Goal: Check status: Check status

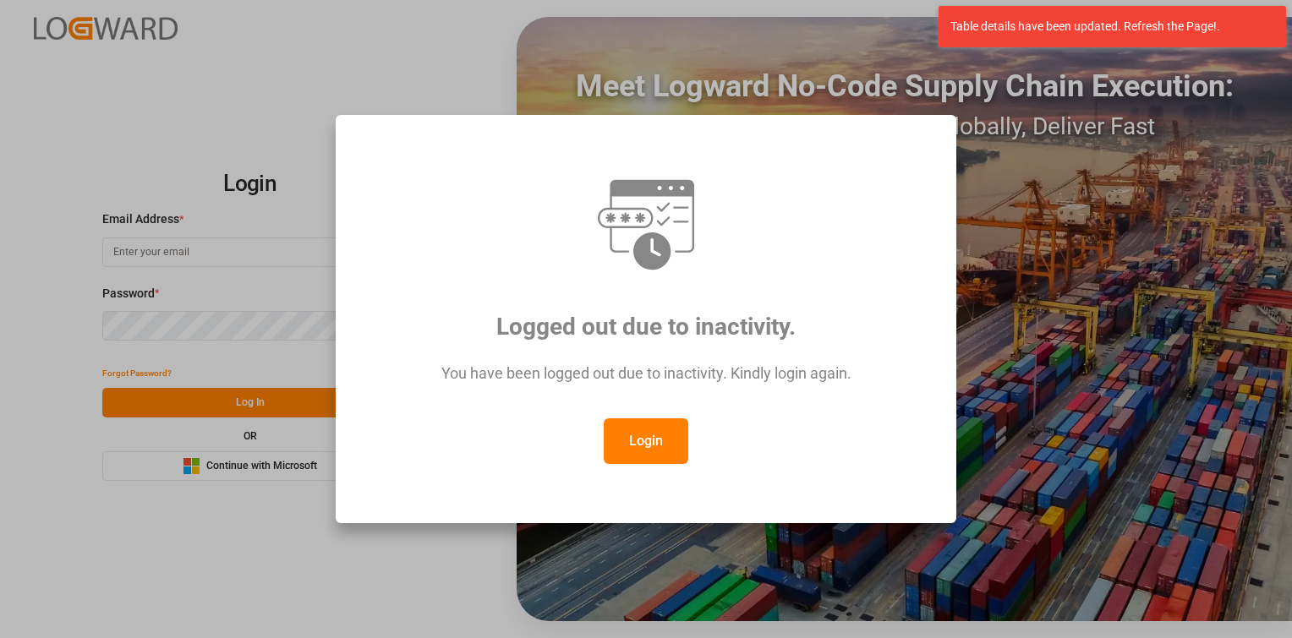
type input "[PERSON_NAME][EMAIL_ADDRESS][PERSON_NAME][DOMAIN_NAME]"
click at [642, 439] on button "Login" at bounding box center [646, 441] width 85 height 46
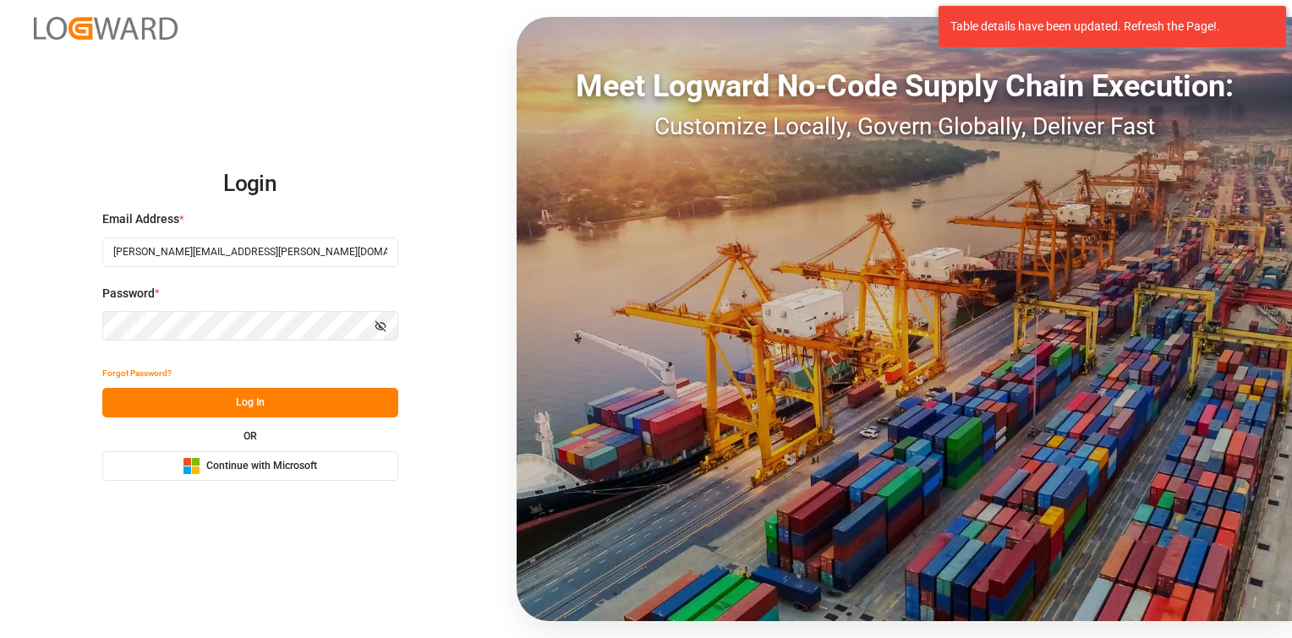
click at [234, 421] on div "Forgot Password? Log In OR Microsoft Logo Continue with Microsoft" at bounding box center [250, 419] width 296 height 123
click at [233, 417] on button "Log In" at bounding box center [250, 403] width 296 height 30
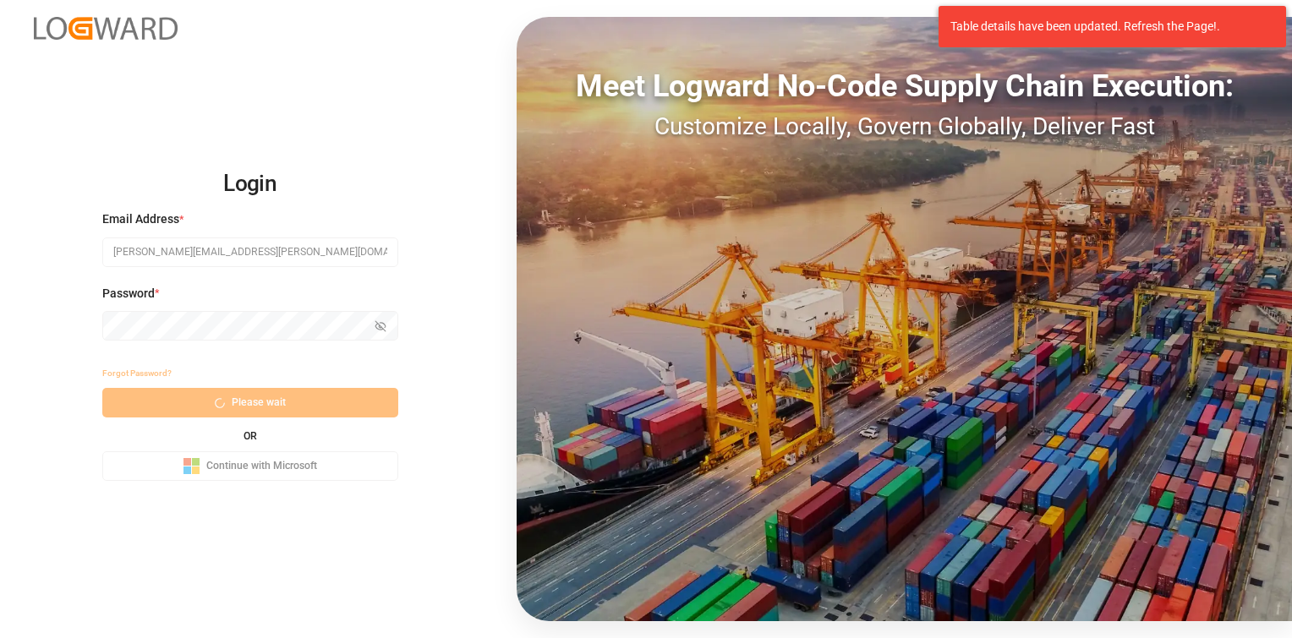
click at [228, 409] on div "Forgot Password? Please wait OR Microsoft Logo Continue with Microsoft" at bounding box center [250, 419] width 296 height 123
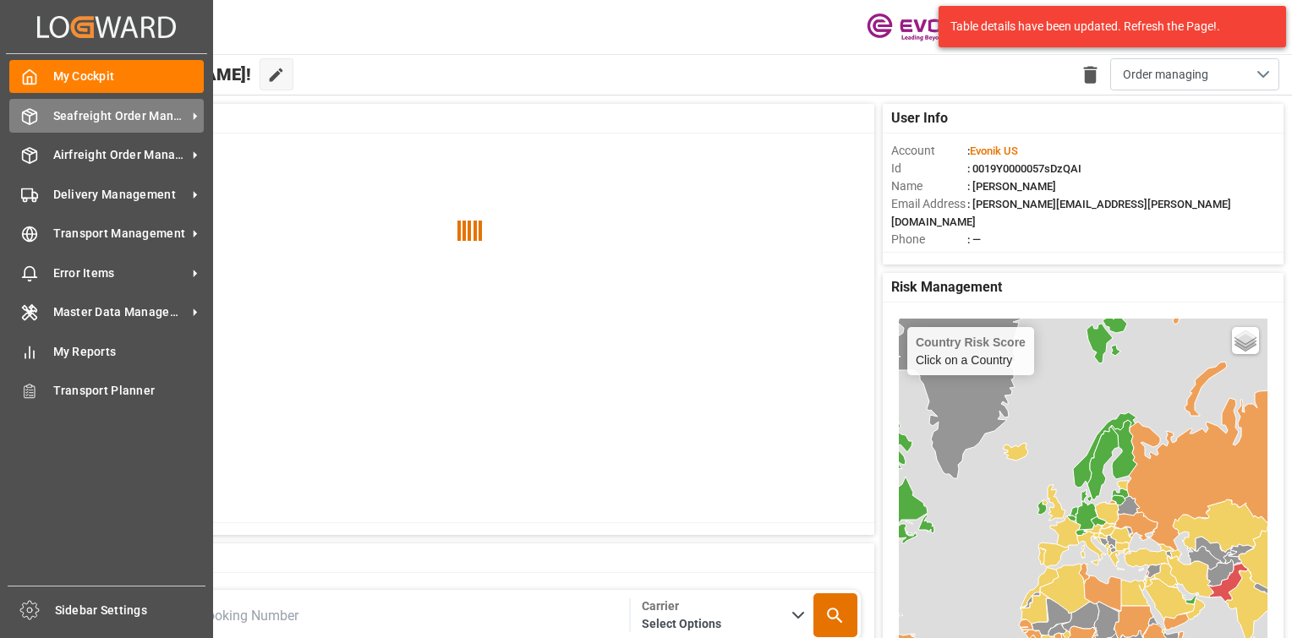
drag, startPoint x: 37, startPoint y: 125, endPoint x: 117, endPoint y: 121, distance: 79.6
click at [38, 126] on div "Seafreight Order Management Seafreight Order Management" at bounding box center [106, 115] width 194 height 33
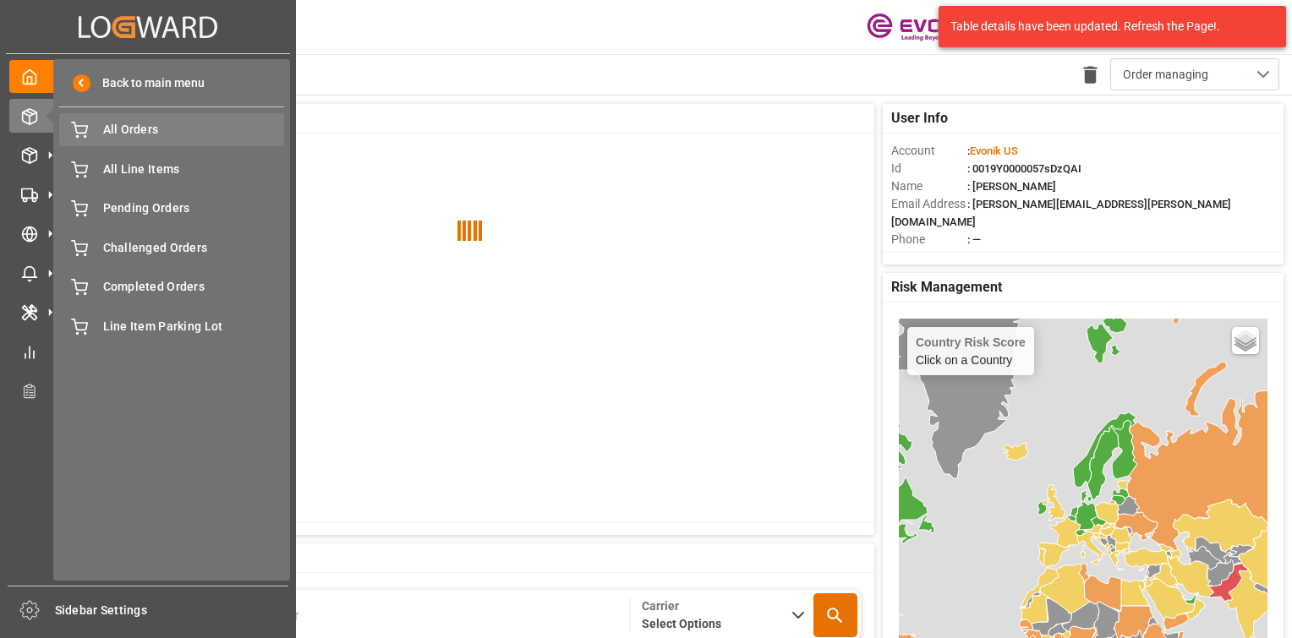
click at [126, 128] on div "Created by potrace 1.15, written by [PERSON_NAME] [DATE]-[DATE] Created by potr…" at bounding box center [148, 314] width 296 height 628
click at [146, 136] on span "All Orders" at bounding box center [194, 130] width 182 height 18
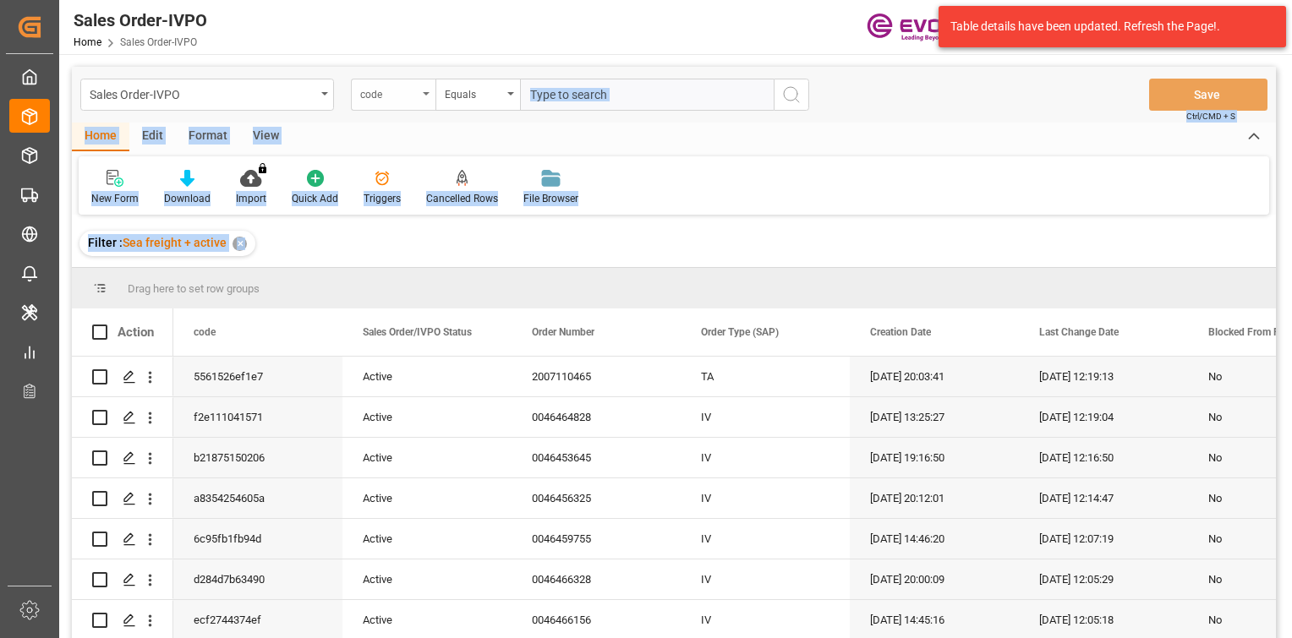
drag, startPoint x: 412, startPoint y: 118, endPoint x: 391, endPoint y: 104, distance: 25.6
click at [389, 101] on div "code" at bounding box center [393, 95] width 85 height 32
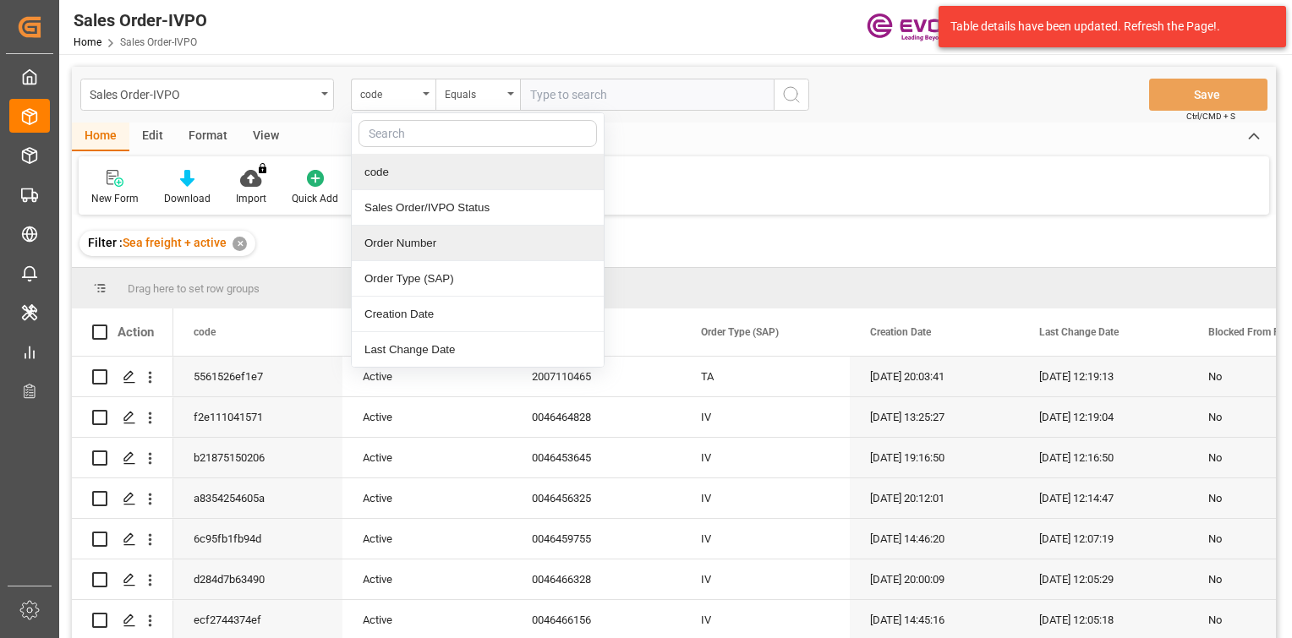
click at [399, 244] on div "Order Number" at bounding box center [478, 244] width 252 height 36
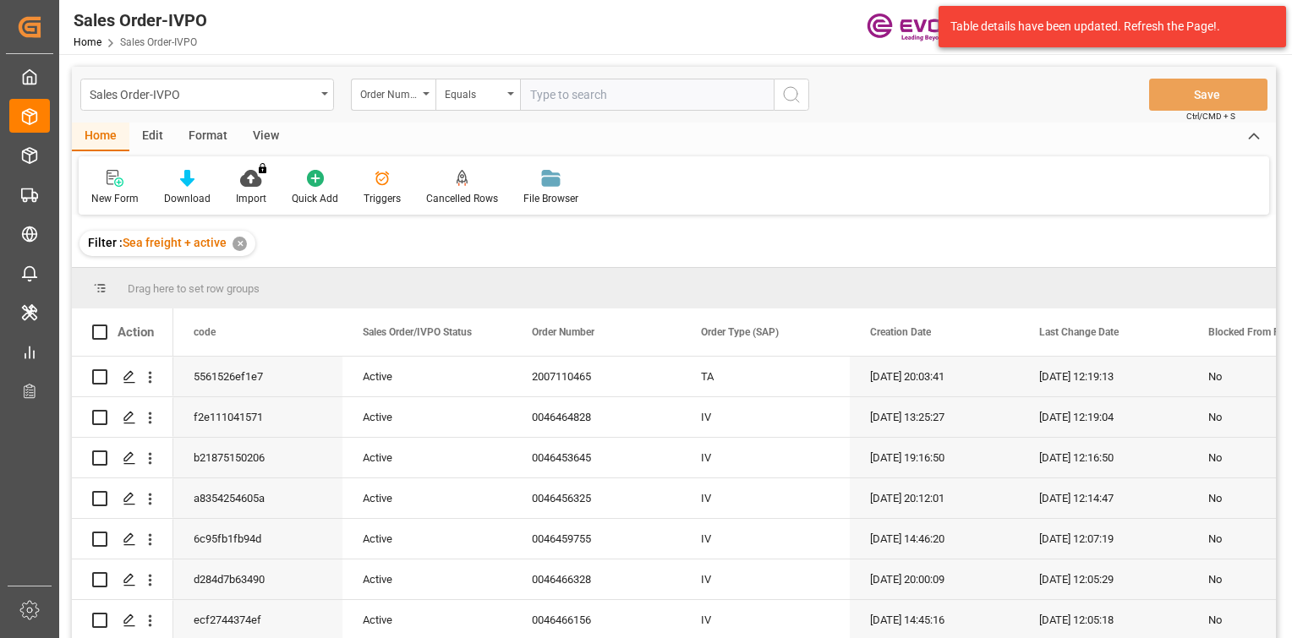
click at [639, 96] on input "text" at bounding box center [647, 95] width 254 height 32
paste input "46467215"
type input "0046467215"
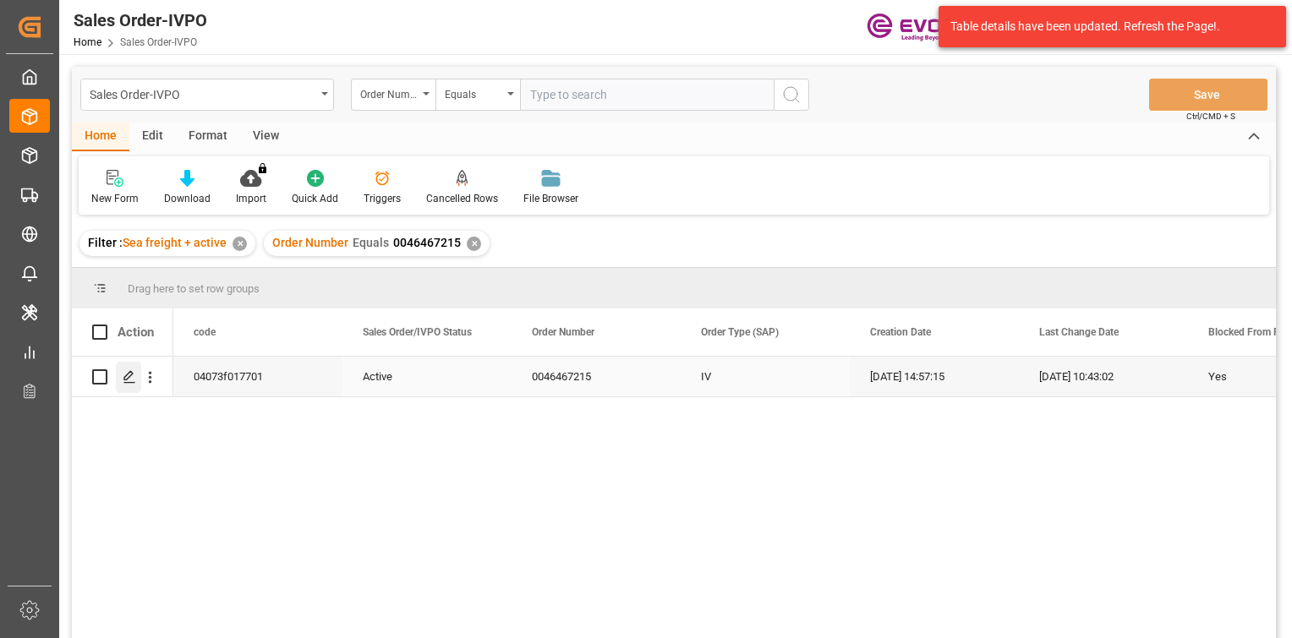
click at [131, 380] on icon "Press SPACE to select this row." at bounding box center [130, 377] width 14 height 14
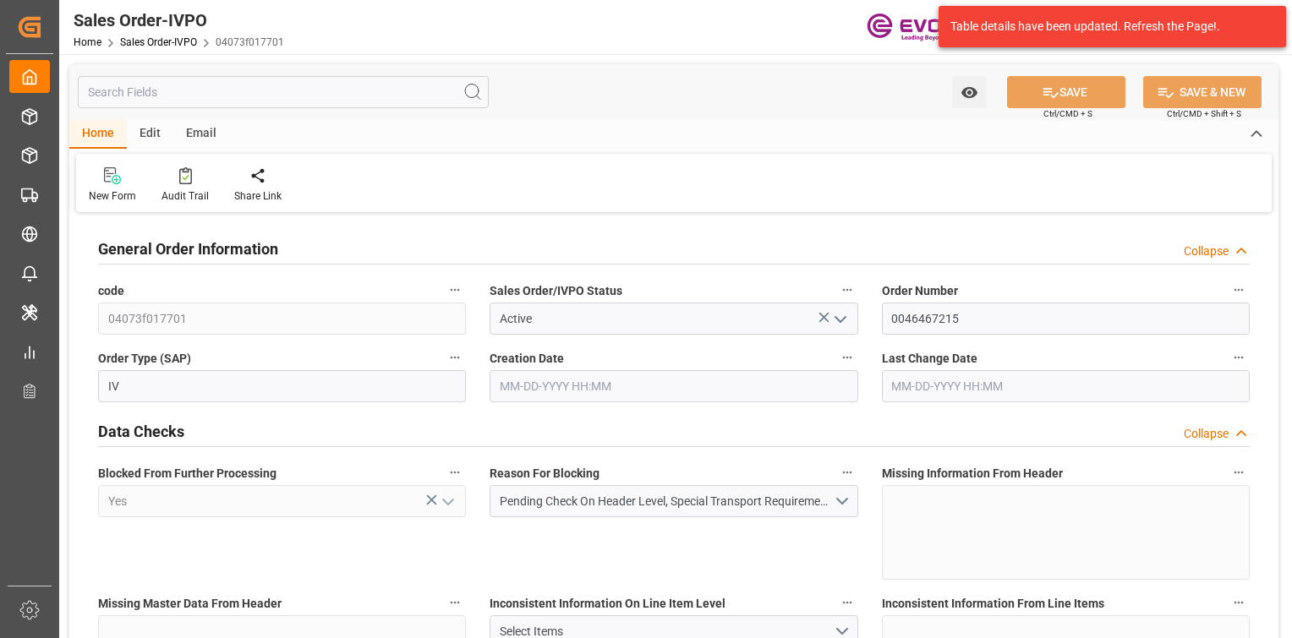
type input "ARBUE"
type input "0"
type input "1"
type input "845.2"
type input "[DATE] 14:57"
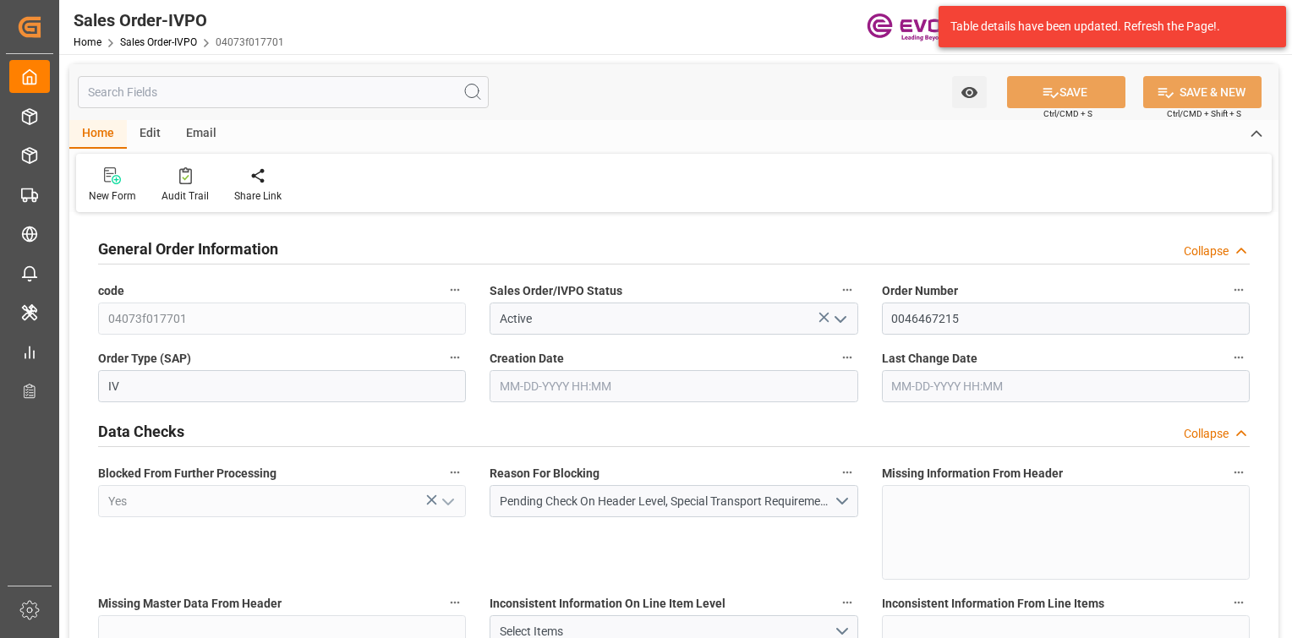
type input "[DATE] 10:43"
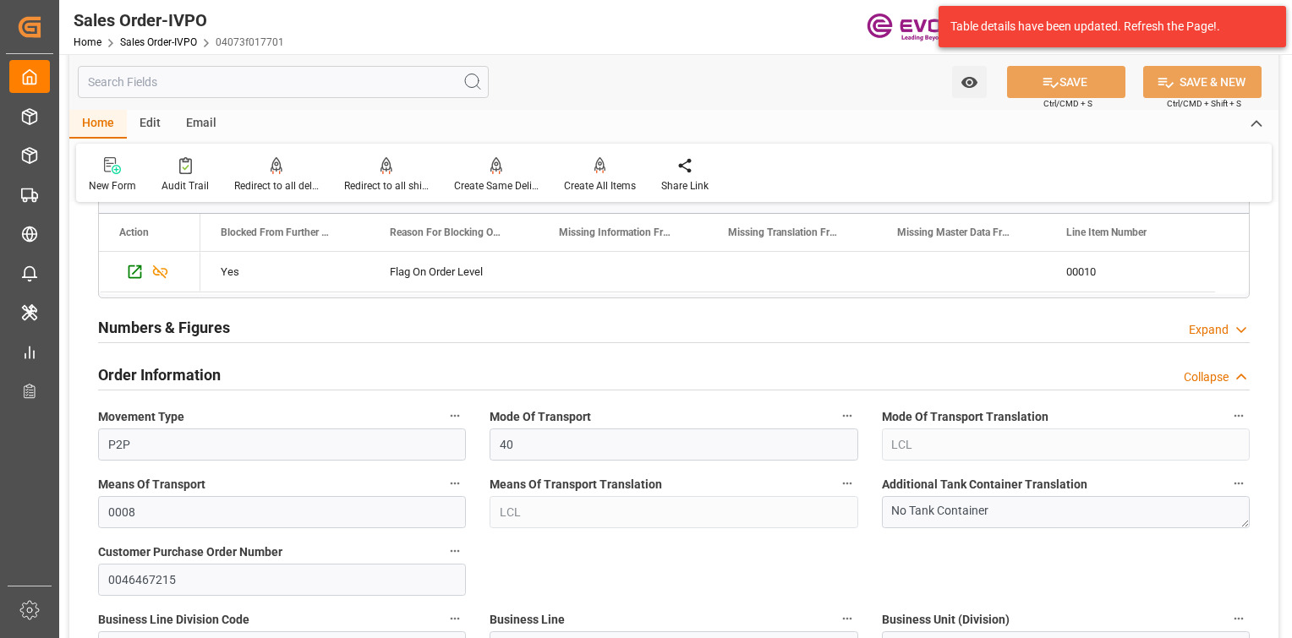
scroll to position [338, 0]
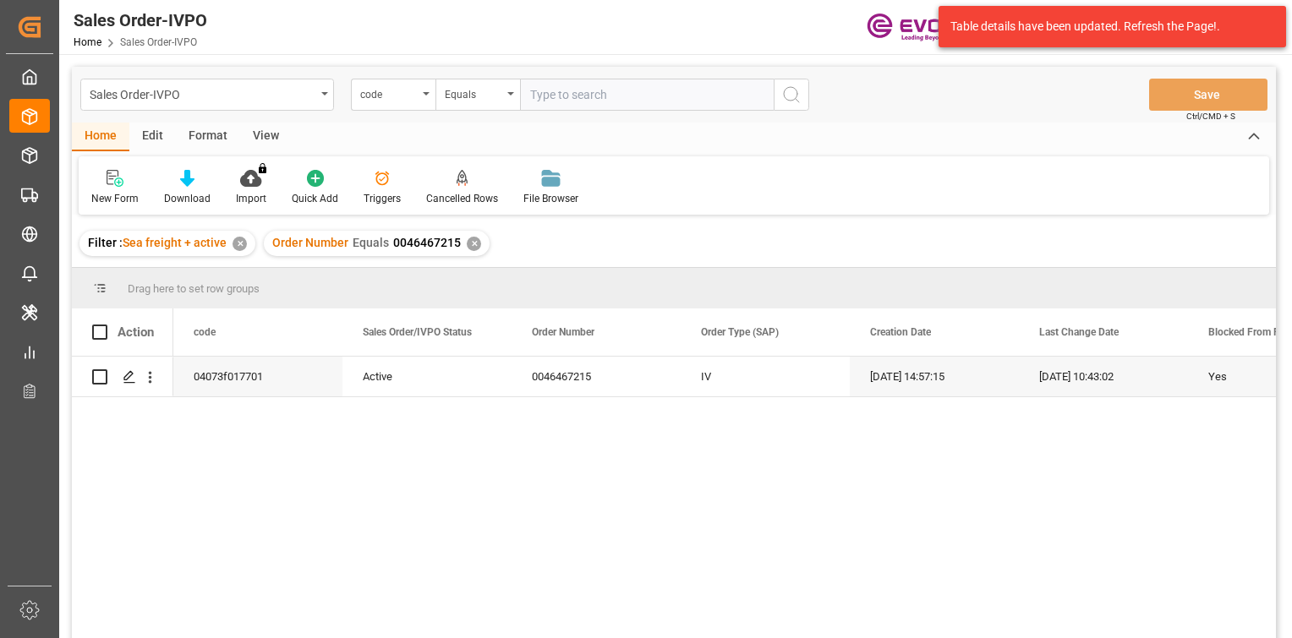
click at [467, 238] on div "✕" at bounding box center [474, 244] width 14 height 14
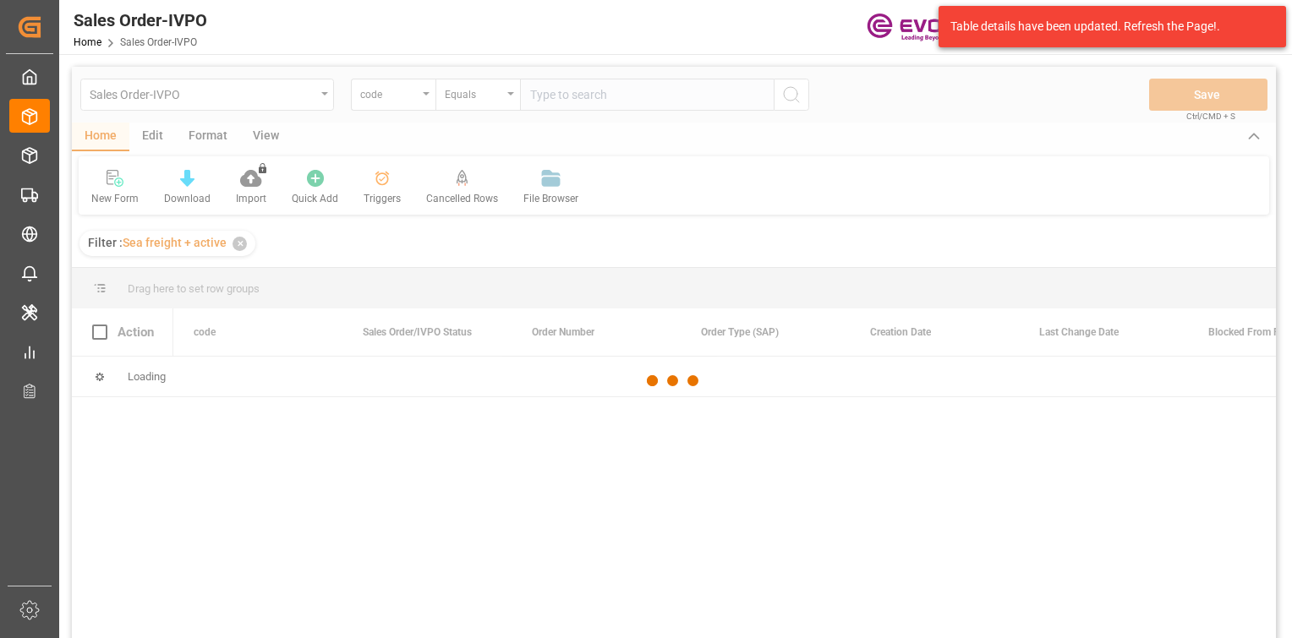
drag, startPoint x: 388, startPoint y: 395, endPoint x: 890, endPoint y: 428, distance: 503.2
